Goal: Information Seeking & Learning: Learn about a topic

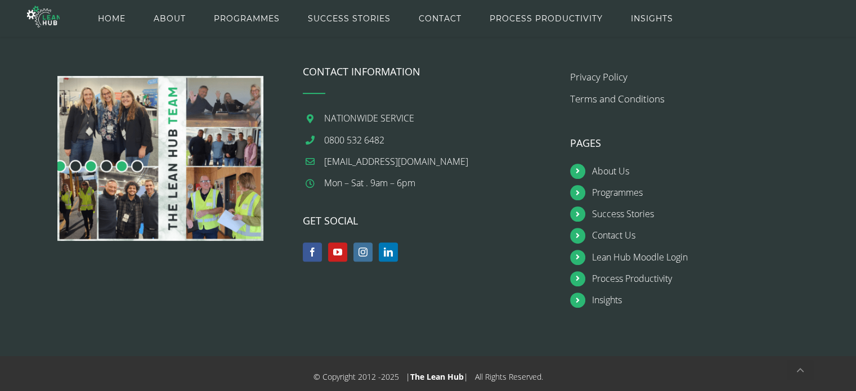
scroll to position [316, 0]
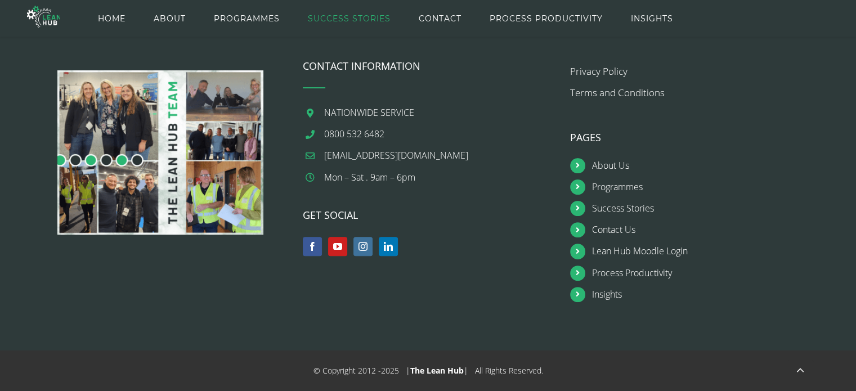
click at [320, 19] on span "SUCCESS STORIES" at bounding box center [349, 18] width 83 height 51
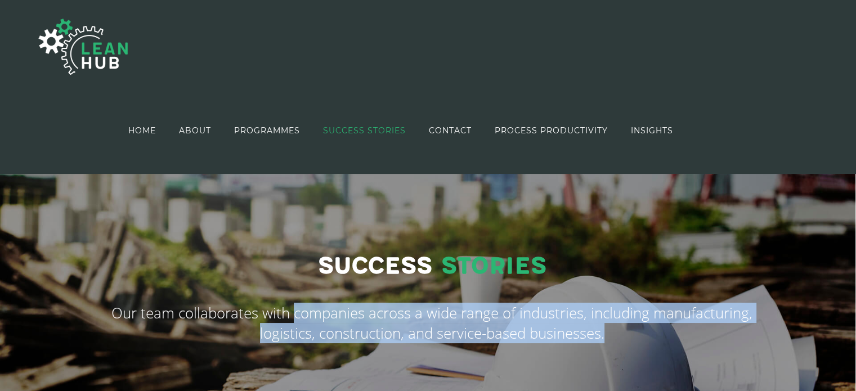
drag, startPoint x: 296, startPoint y: 315, endPoint x: 608, endPoint y: 345, distance: 313.2
click at [608, 345] on div "Success Stories Our team collaborates with companies across a wide range of ind…" at bounding box center [432, 299] width 658 height 111
copy span "companies across a wide range of industries, including manufacturing, logistics…"
